Goal: Entertainment & Leisure: Consume media (video, audio)

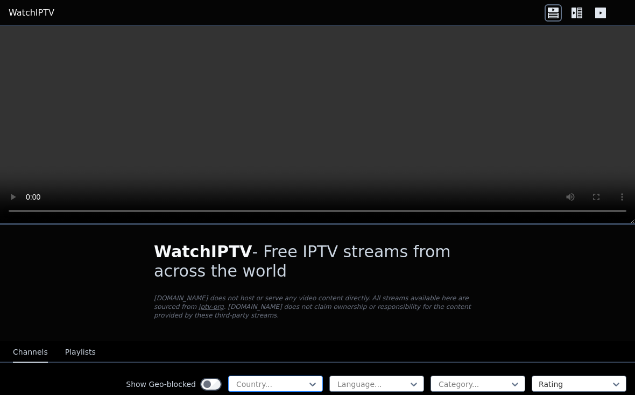
click at [276, 249] on html "WatchIPTV WatchIPTV - Free IPTV streams from across the world [DOMAIN_NAME] doe…" at bounding box center [317, 197] width 635 height 395
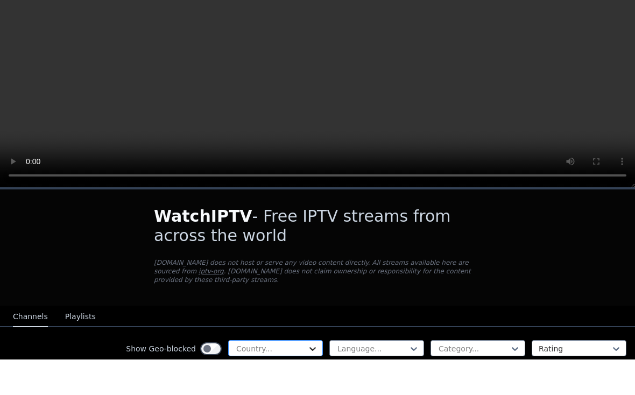
click at [311, 383] on icon at bounding box center [313, 385] width 6 height 4
type input "**********"
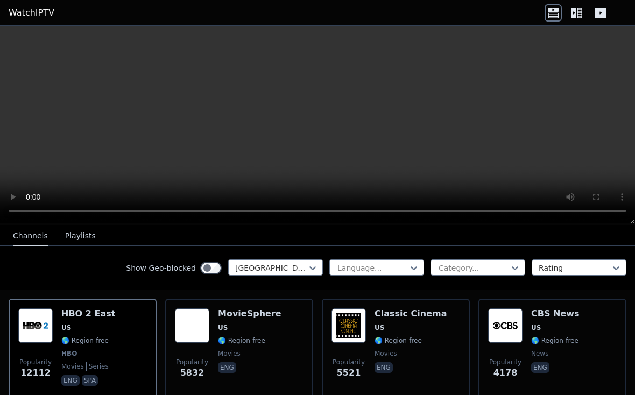
scroll to position [111, 0]
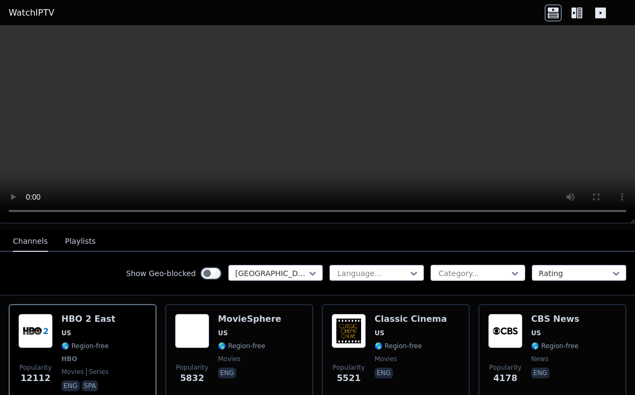
click at [464, 269] on div "Category..." at bounding box center [478, 273] width 95 height 16
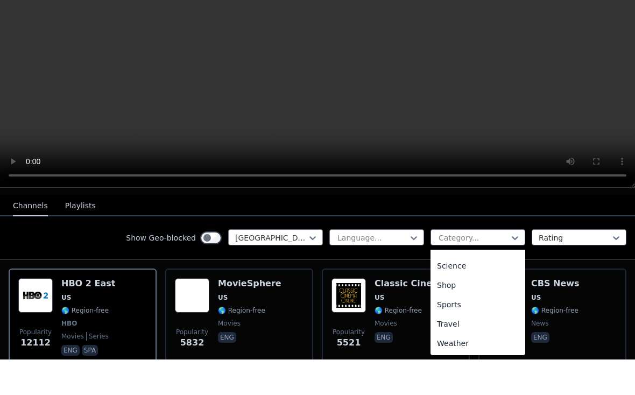
scroll to position [422, 0]
click at [455, 331] on div "Sports" at bounding box center [478, 340] width 95 height 19
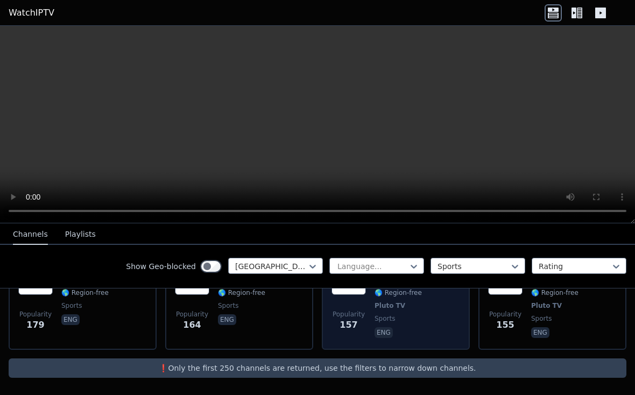
scroll to position [696, 0]
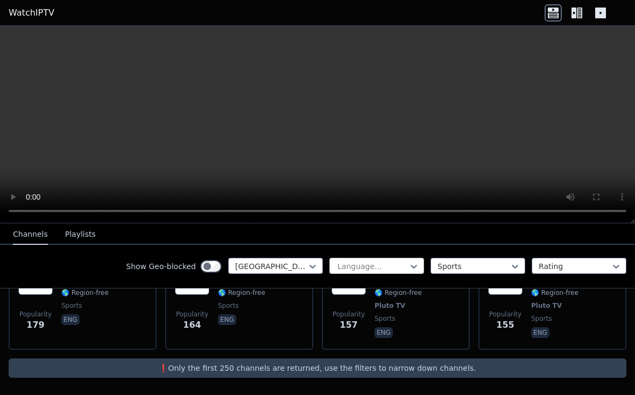
click at [347, 266] on div "Language..." at bounding box center [377, 266] width 95 height 16
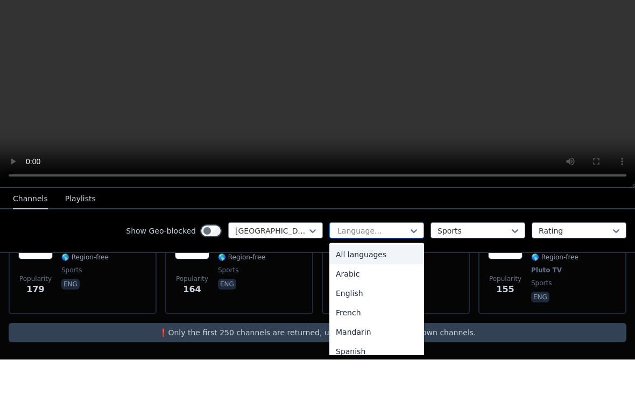
scroll to position [0, 0]
click at [352, 319] on div "English" at bounding box center [377, 328] width 95 height 19
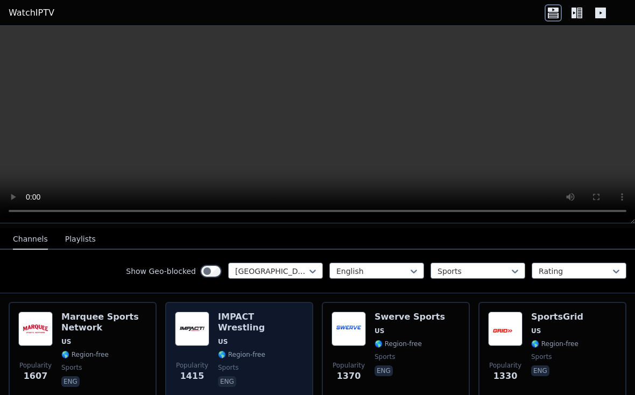
scroll to position [109, 0]
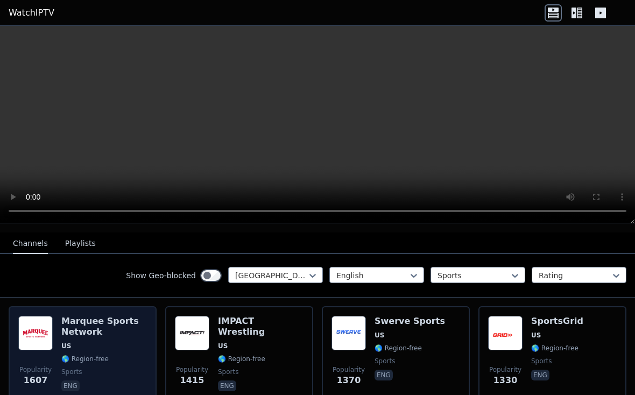
click at [124, 332] on h6 "Marquee Sports Network" at bounding box center [104, 327] width 86 height 22
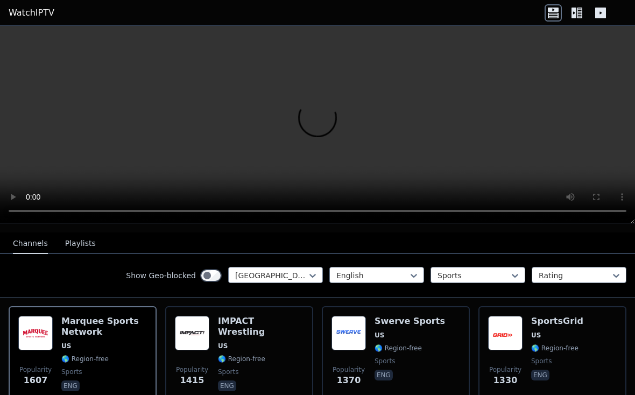
click at [80, 246] on button "Playlists" at bounding box center [80, 244] width 31 height 20
